Goal: Check status: Check status

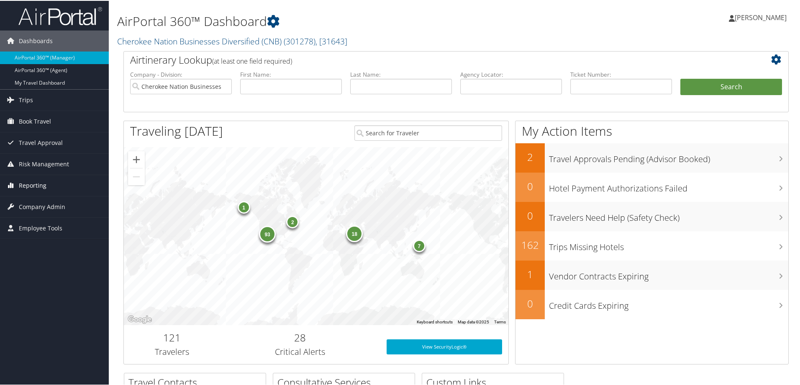
click at [43, 184] on span "Reporting" at bounding box center [33, 184] width 28 height 21
click at [38, 199] on link "Unused Tickets" at bounding box center [54, 201] width 109 height 13
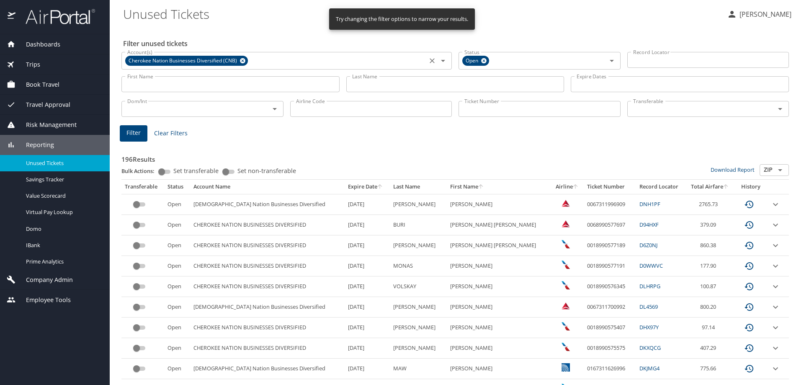
click at [428, 59] on icon "Clear" at bounding box center [432, 61] width 8 height 8
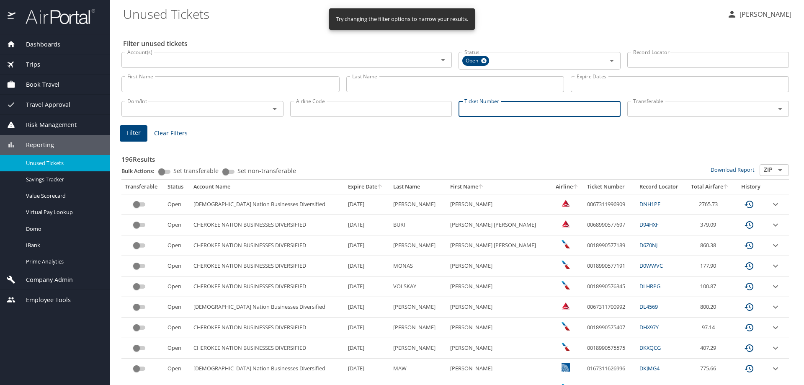
click at [496, 108] on input "Ticket Number" at bounding box center [539, 109] width 162 height 16
paste input "0018998687280"
type input "0018998687280"
click at [123, 129] on button "Filter" at bounding box center [134, 132] width 28 height 16
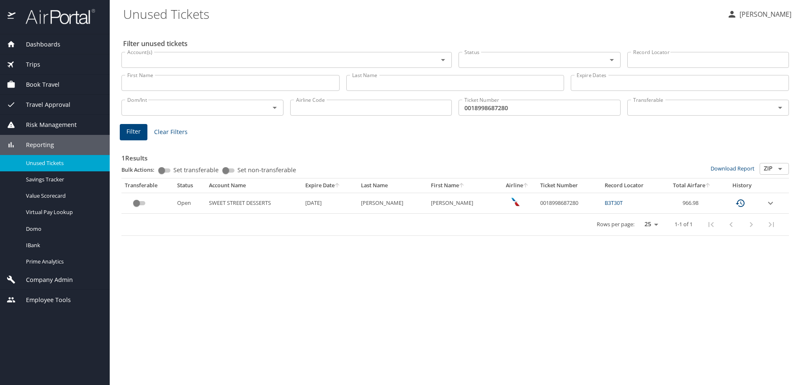
click at [771, 200] on icon "expand row" at bounding box center [770, 203] width 10 height 10
